Goal: Find specific page/section: Find specific page/section

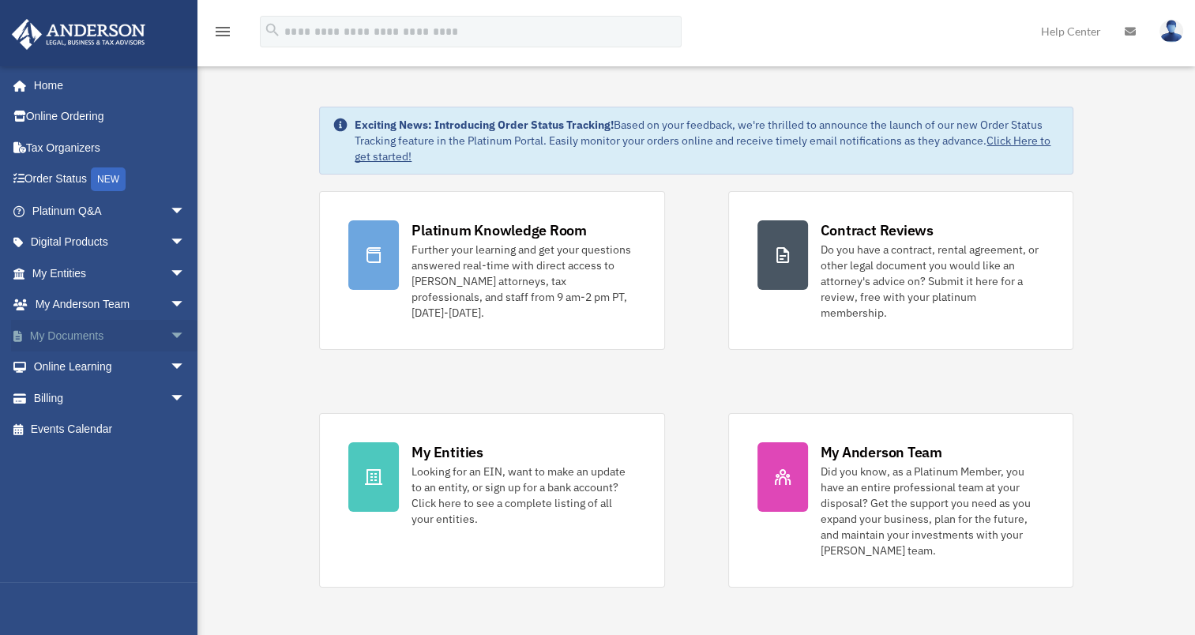
click at [101, 336] on link "My Documents arrow_drop_down" at bounding box center [110, 336] width 198 height 32
click at [170, 338] on span "arrow_drop_down" at bounding box center [186, 336] width 32 height 32
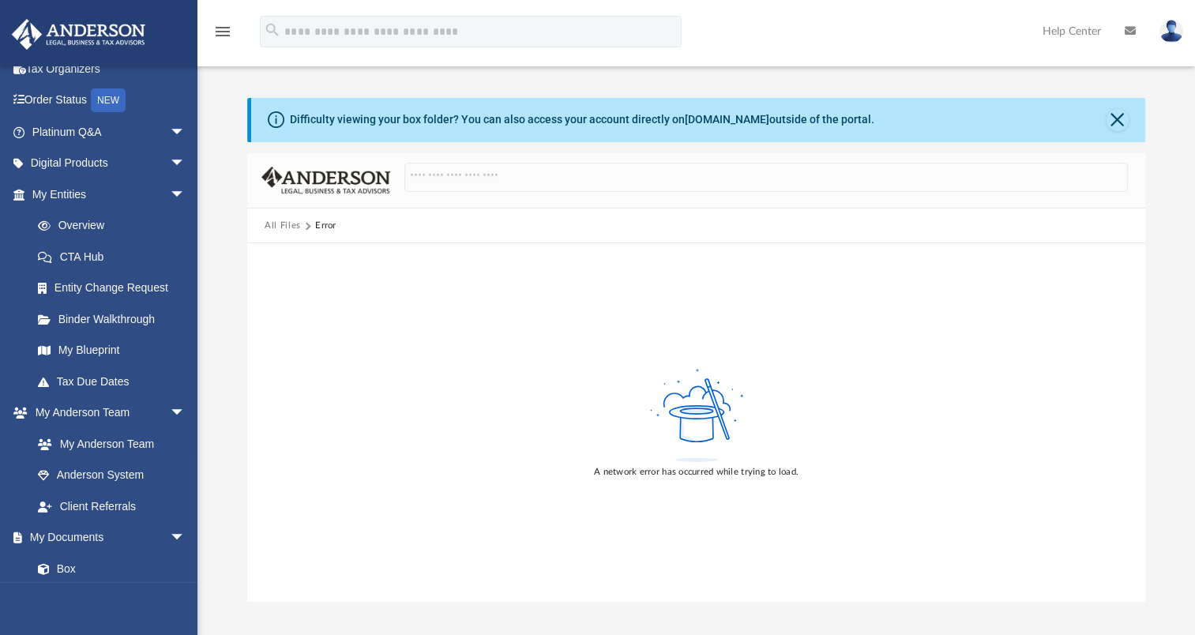
click at [272, 227] on button "All Files" at bounding box center [283, 226] width 36 height 14
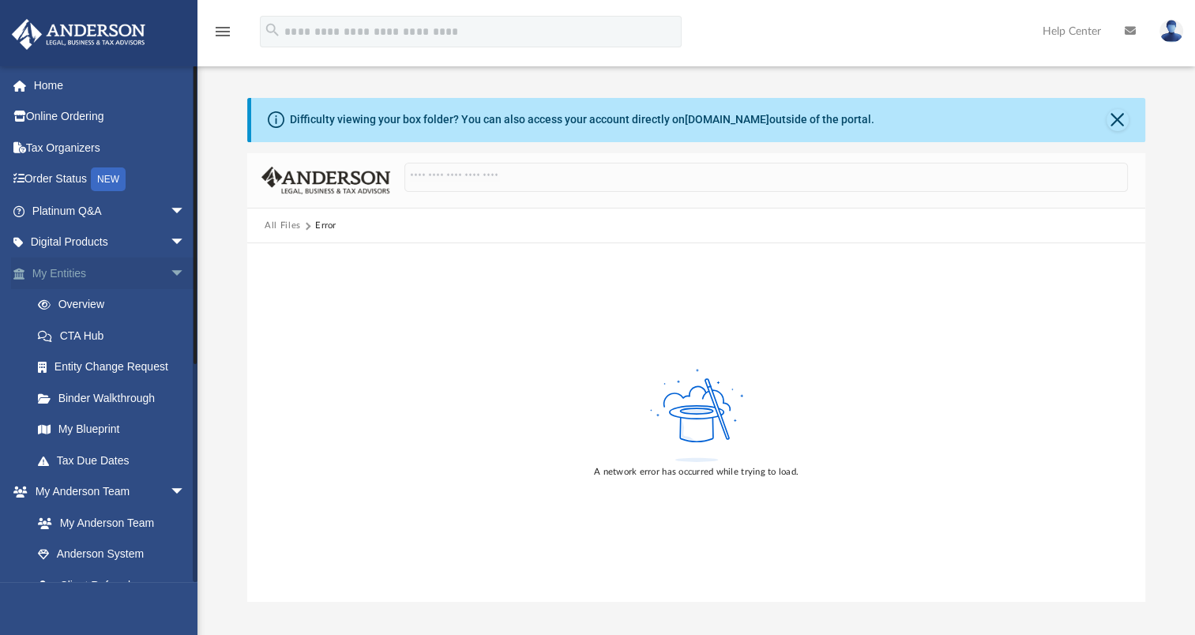
click at [170, 272] on span "arrow_drop_down" at bounding box center [186, 273] width 32 height 32
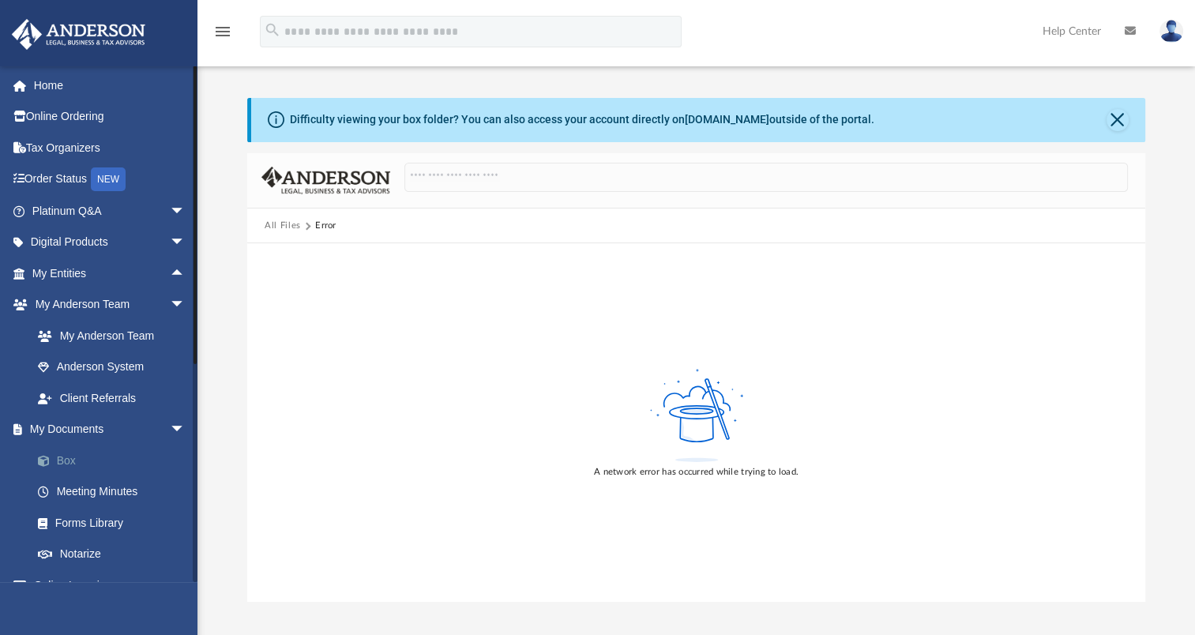
click at [66, 461] on link "Box" at bounding box center [115, 461] width 187 height 32
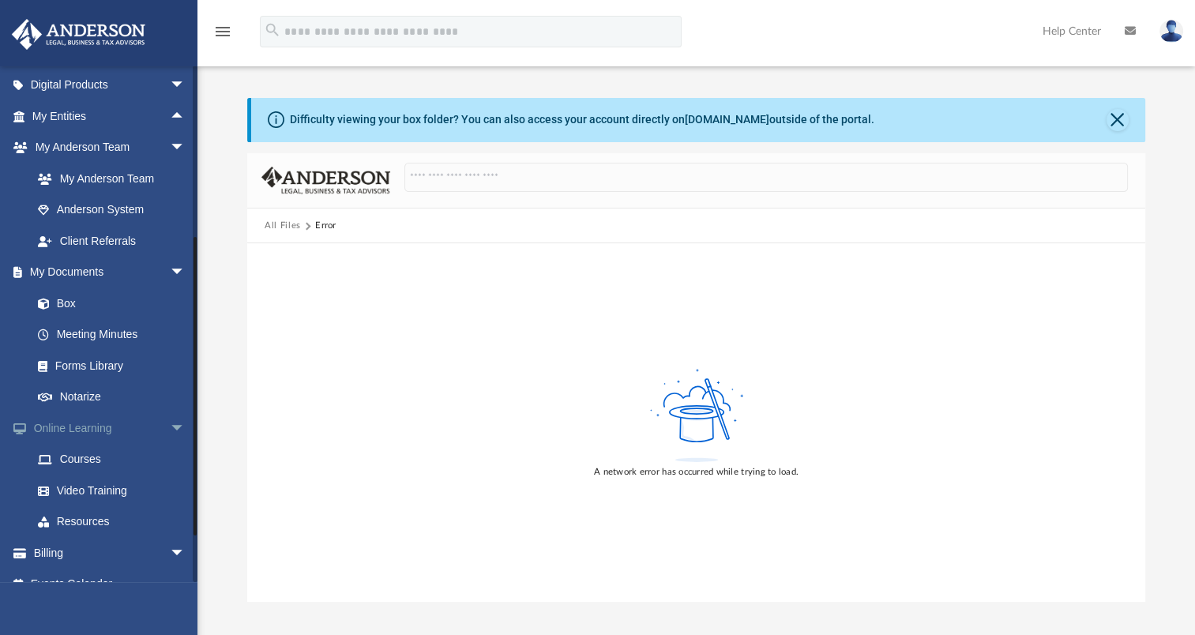
scroll to position [158, 0]
click at [111, 422] on link "Online Learning arrow_drop_down" at bounding box center [110, 427] width 198 height 32
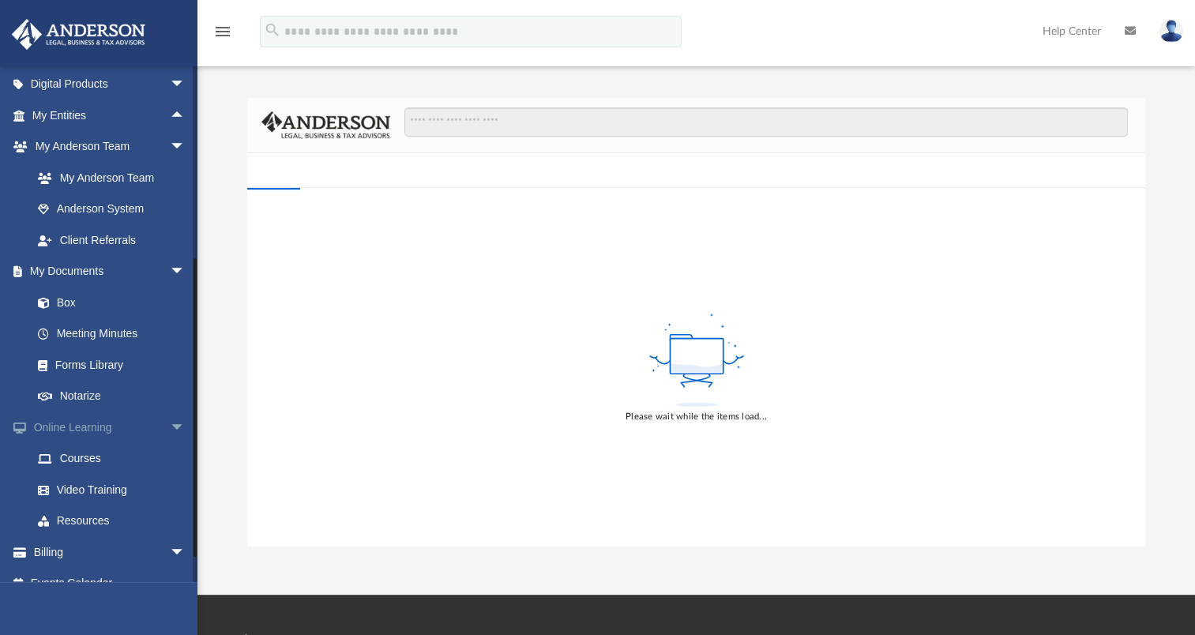
click at [170, 426] on span "arrow_drop_down" at bounding box center [186, 427] width 32 height 32
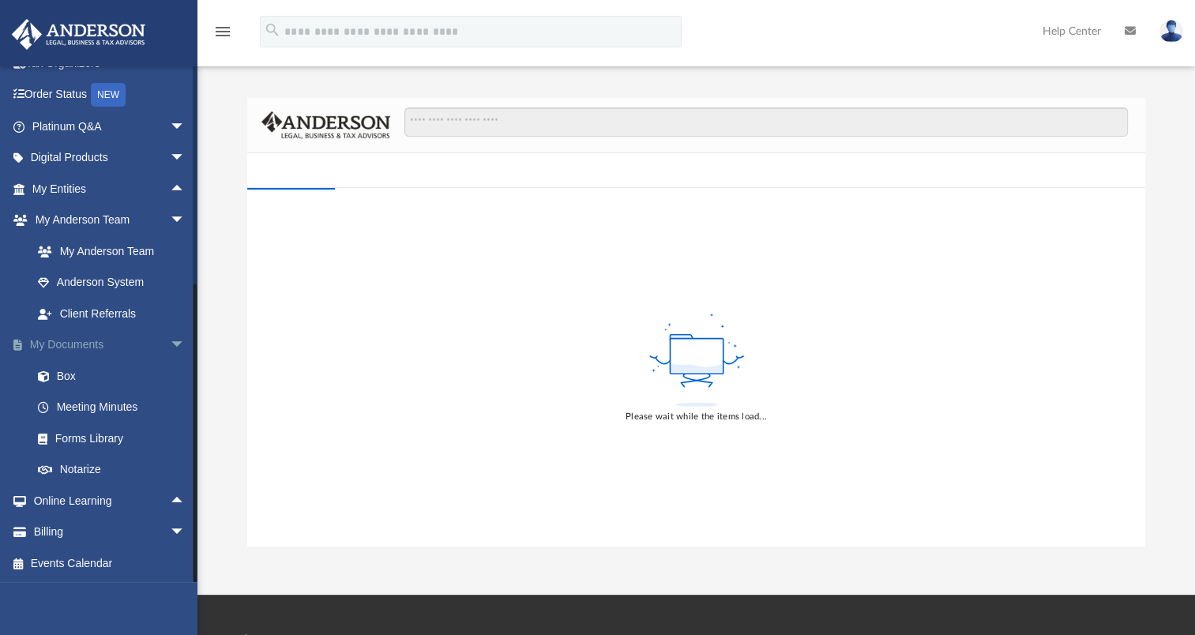
click at [170, 343] on span "arrow_drop_down" at bounding box center [186, 345] width 32 height 32
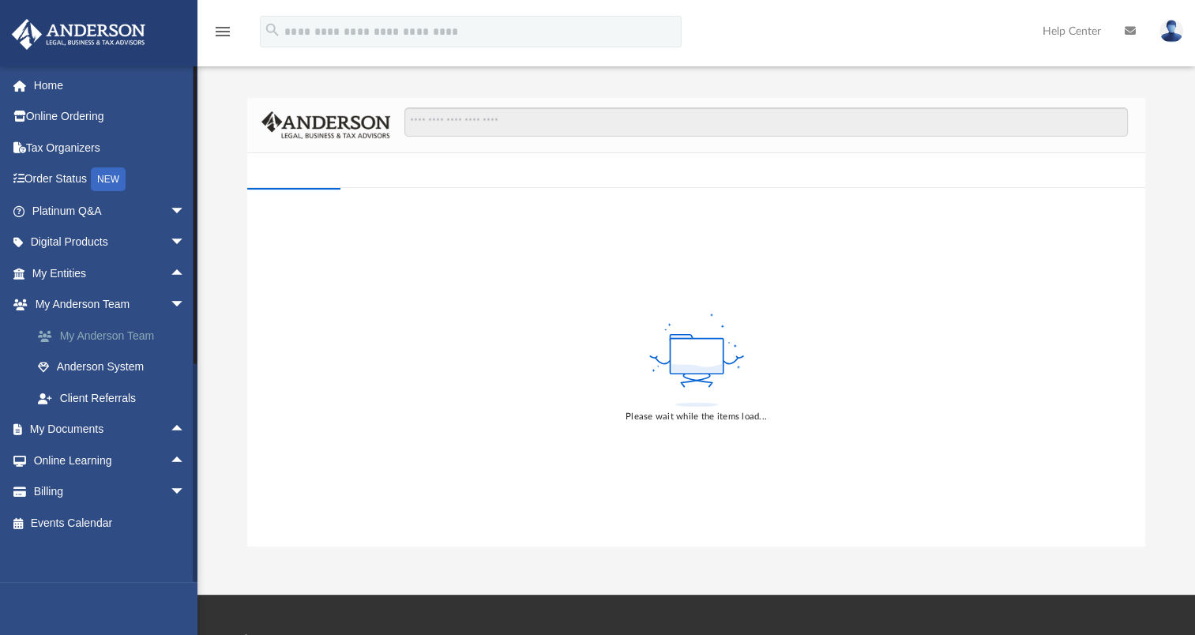
scroll to position [0, 0]
click at [170, 302] on span "arrow_drop_down" at bounding box center [186, 305] width 32 height 32
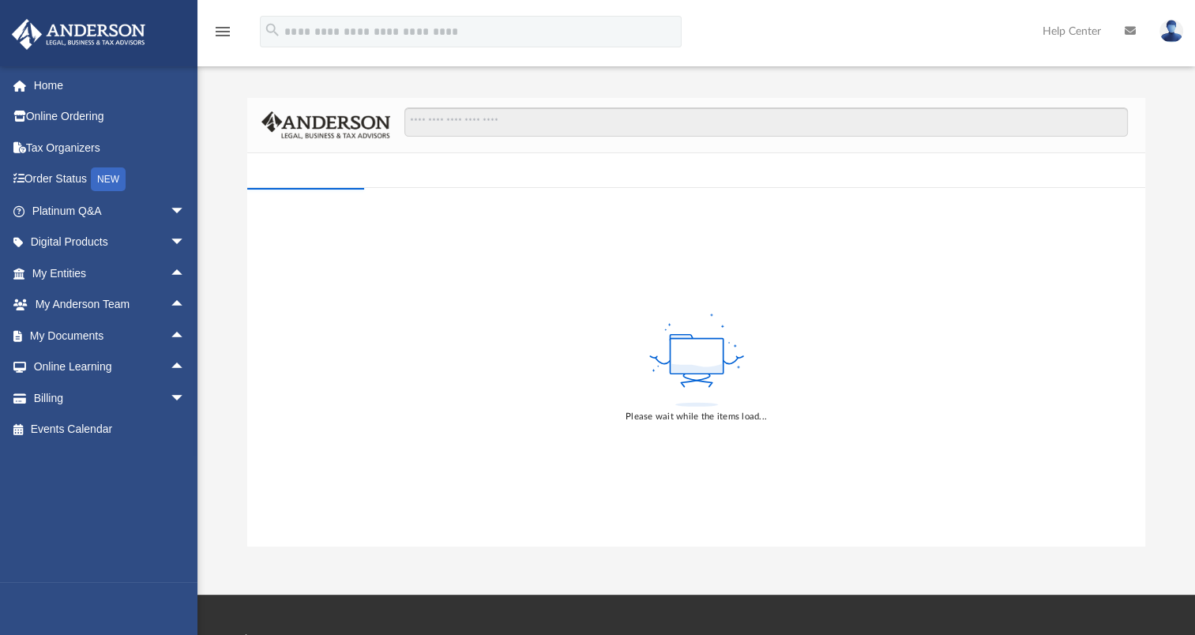
drag, startPoint x: 363, startPoint y: 199, endPoint x: 470, endPoint y: 114, distance: 136.5
click at [361, 199] on div "Please wait while the items load..." at bounding box center [696, 367] width 898 height 358
